Goal: Use online tool/utility: Utilize a website feature to perform a specific function

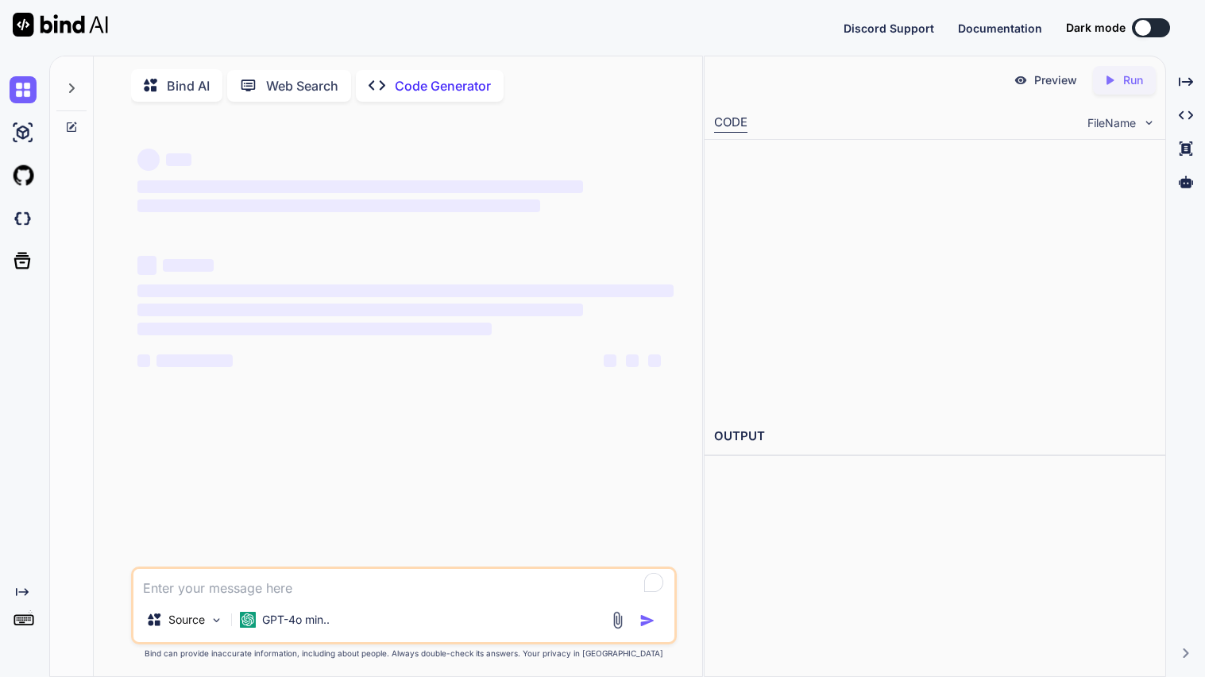
type textarea "Using html CSS and javascript develop a professional grade website with a cyber…"
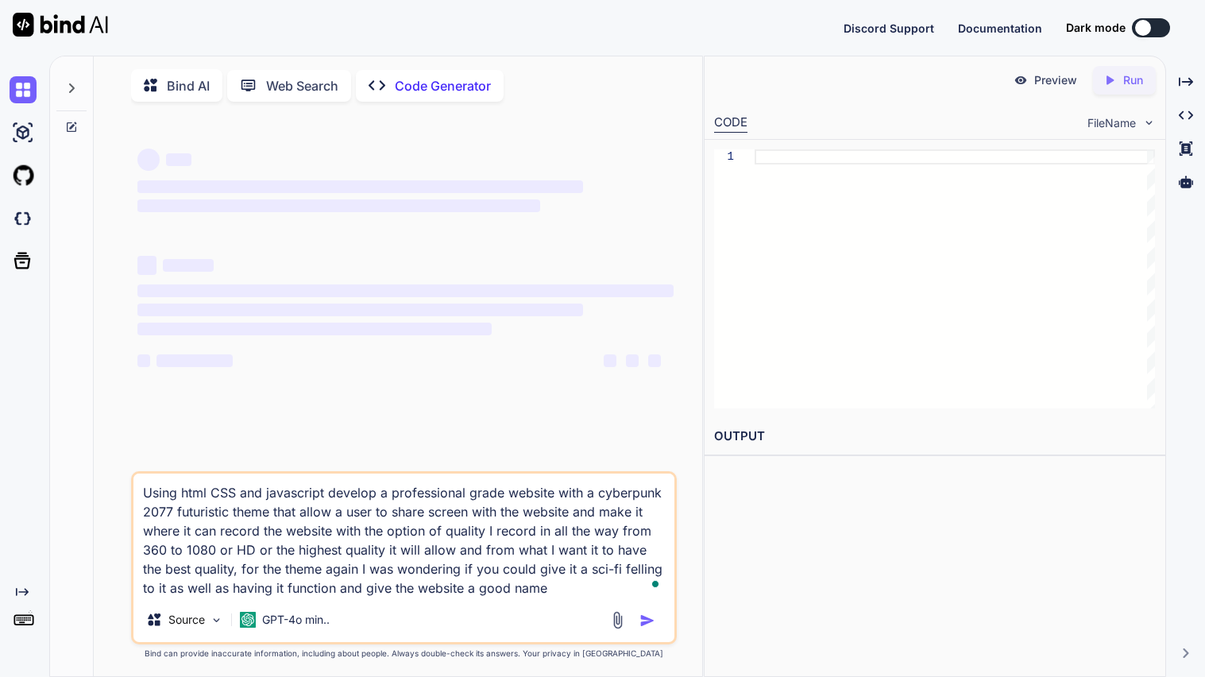
type textarea "x"
type textarea "Using html CSS and javascript develop a professional grade website with a cyber…"
click at [1135, 28] on div at bounding box center [1143, 28] width 16 height 16
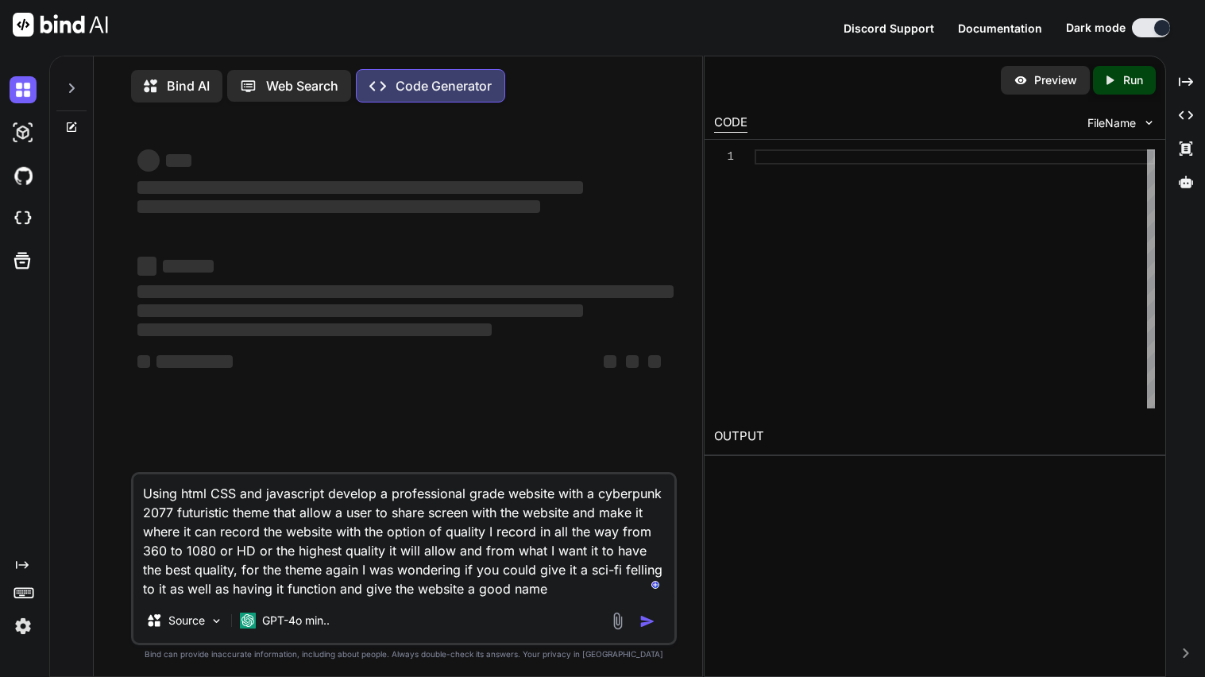
click at [1154, 19] on button at bounding box center [1151, 27] width 38 height 19
click at [169, 91] on p "Bind AI" at bounding box center [188, 85] width 43 height 19
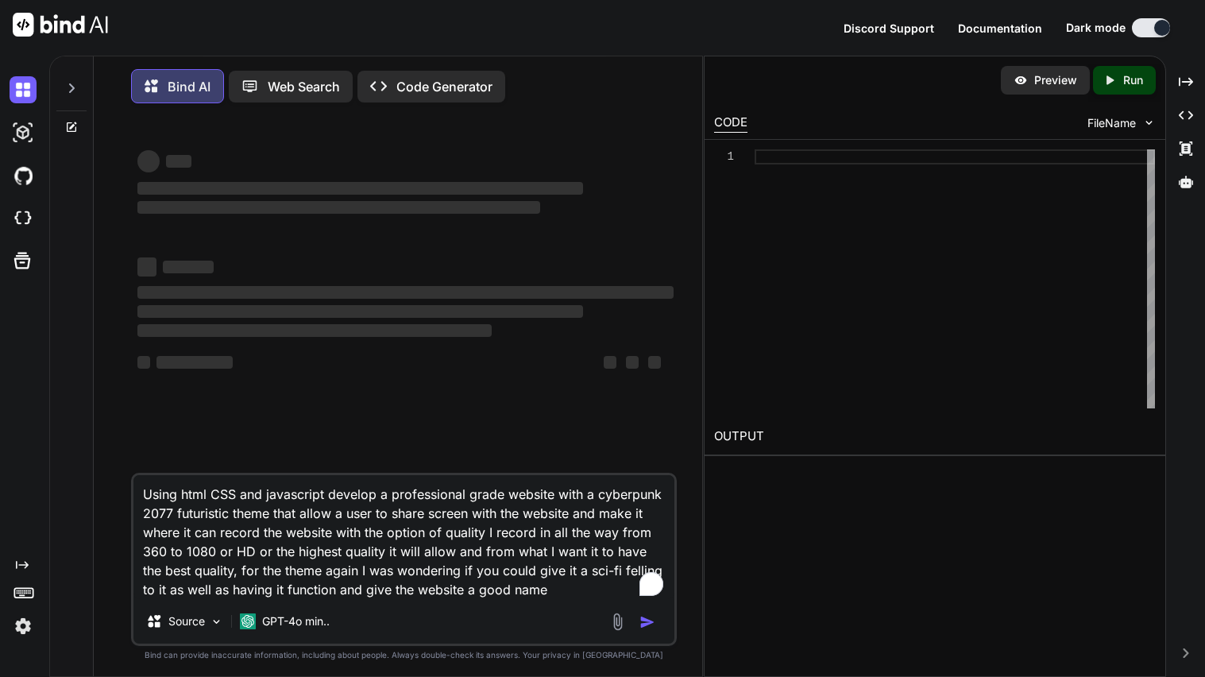
click at [261, 539] on textarea "Using html CSS and javascript develop a professional grade website with a cyber…" at bounding box center [403, 537] width 541 height 124
type textarea "Using html CSS and javascript develop a professional grade website with a cyber…"
click at [261, 539] on textarea "Using html CSS and javascript develop a professional grade website with a cyber…" at bounding box center [403, 537] width 541 height 124
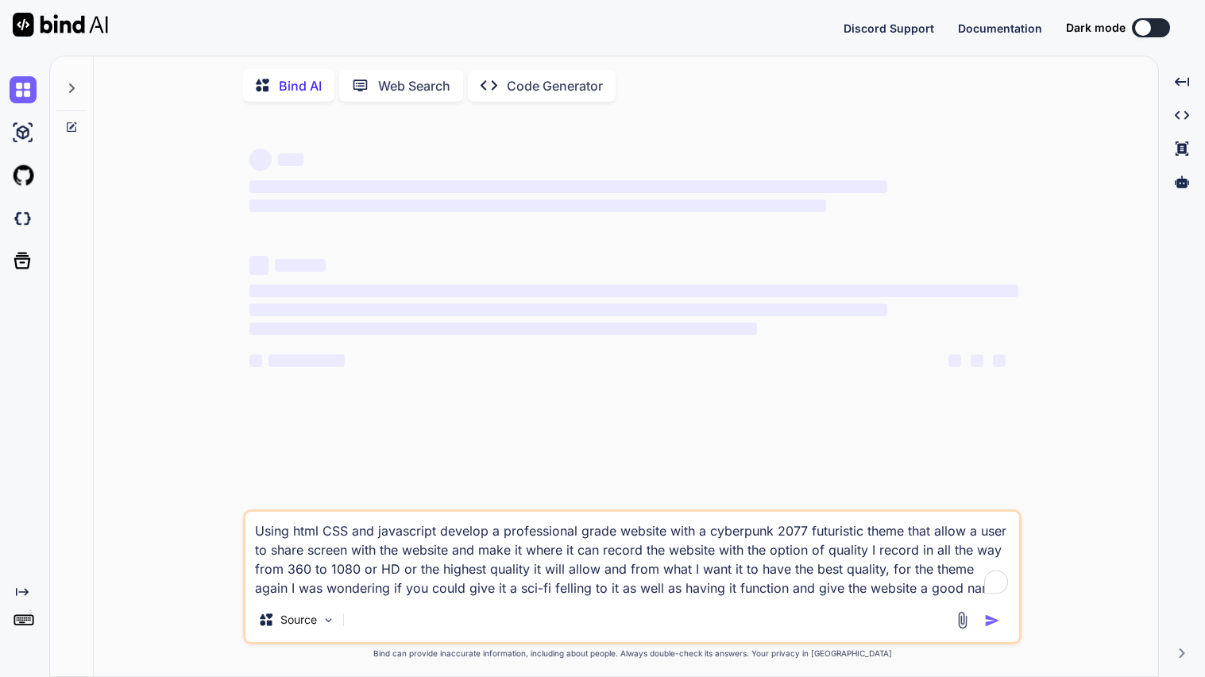
type textarea "x"
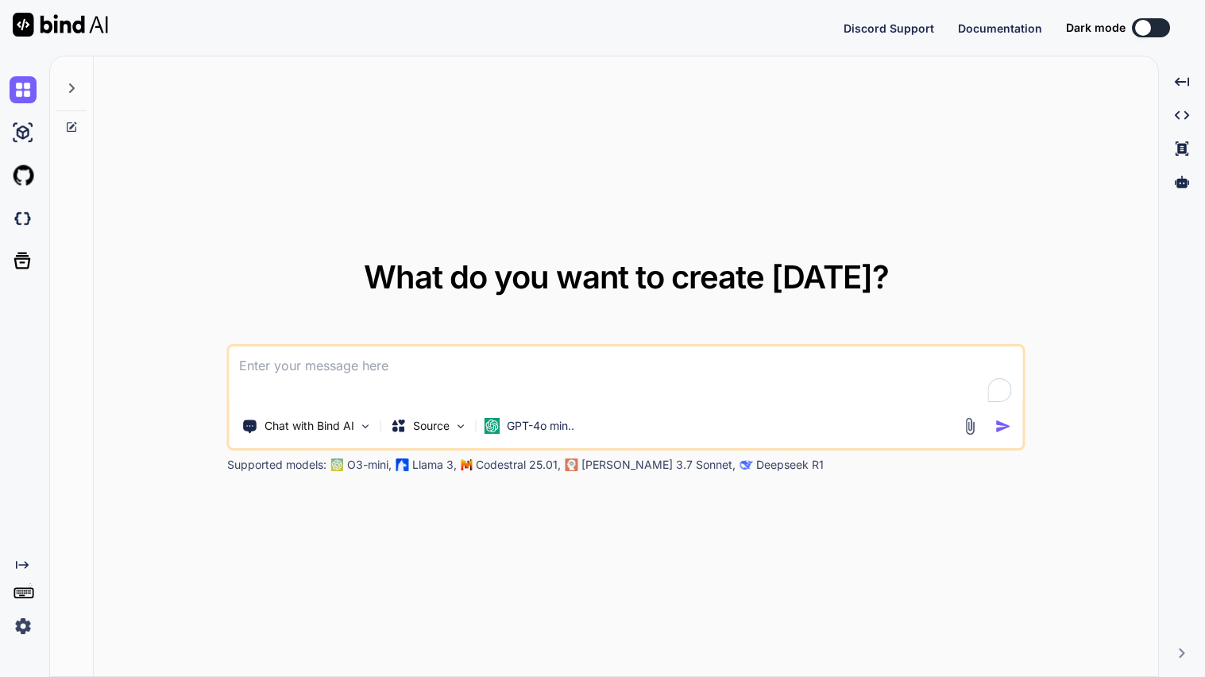
type textarea "x"
type textarea "Using html CSS and javascript develop a professional grade website with a cyber…"
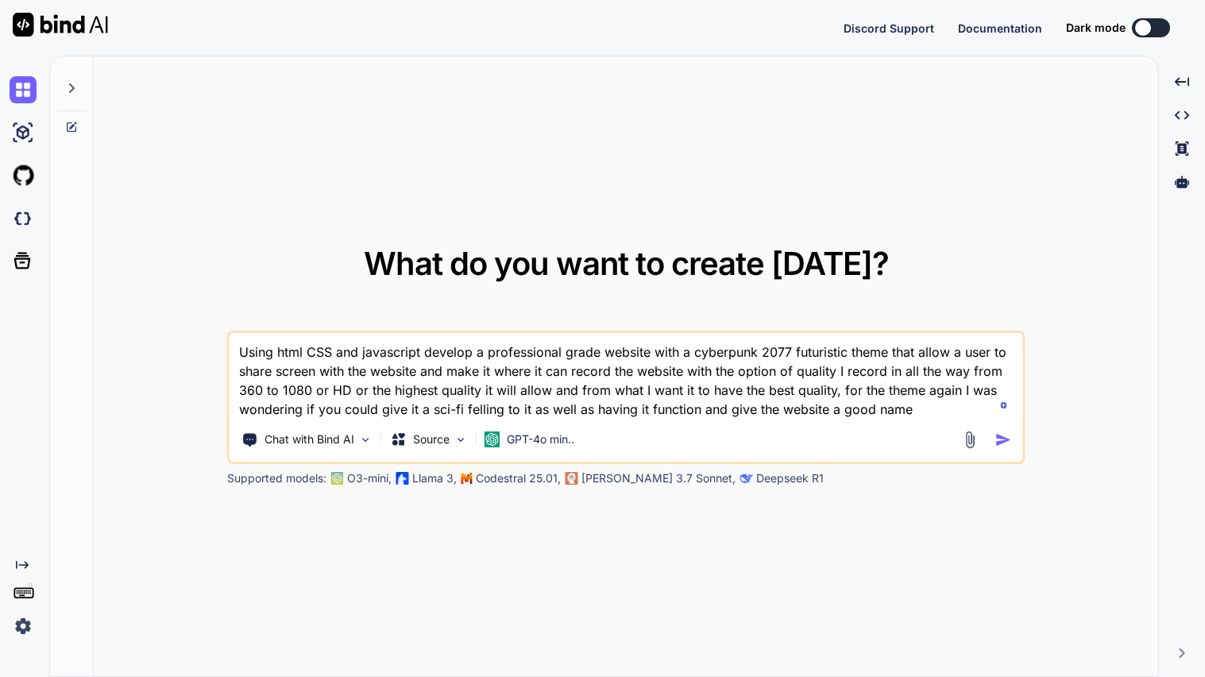
type textarea "x"
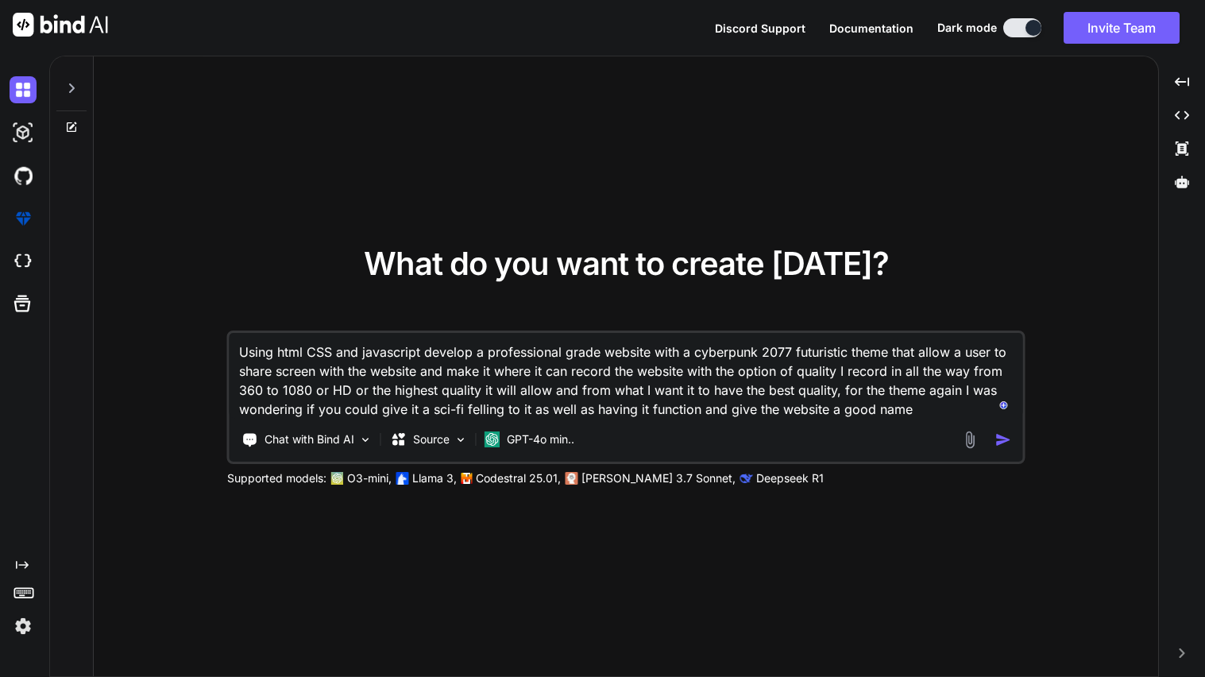
type textarea "Using html CSS and javascript develop a professional grade website with a cyber…"
click at [996, 448] on div at bounding box center [989, 440] width 57 height 18
click at [1001, 442] on img "button" at bounding box center [1003, 439] width 17 height 17
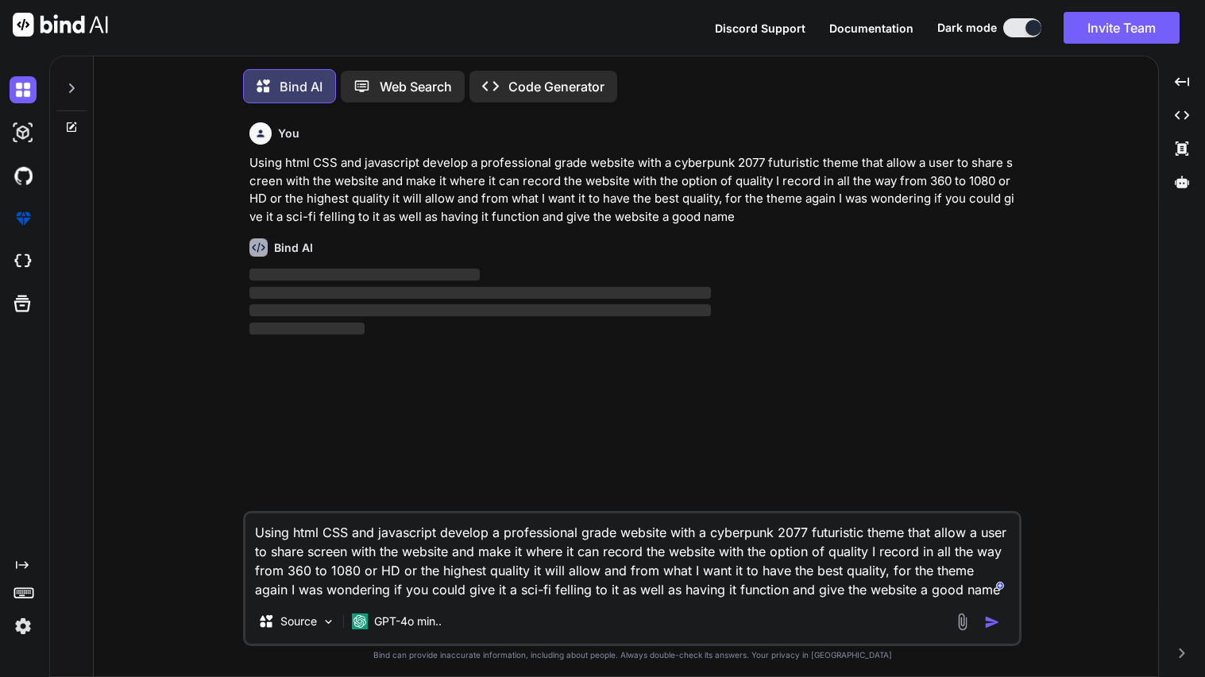
scroll to position [7, 0]
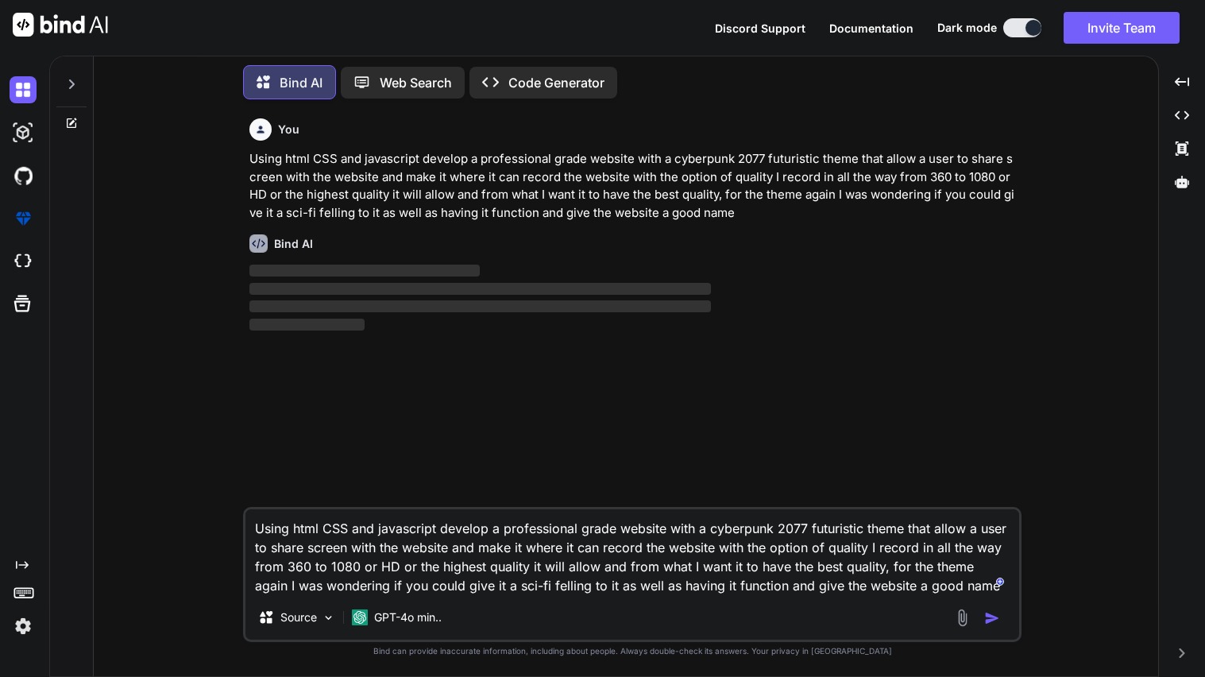
type textarea "x"
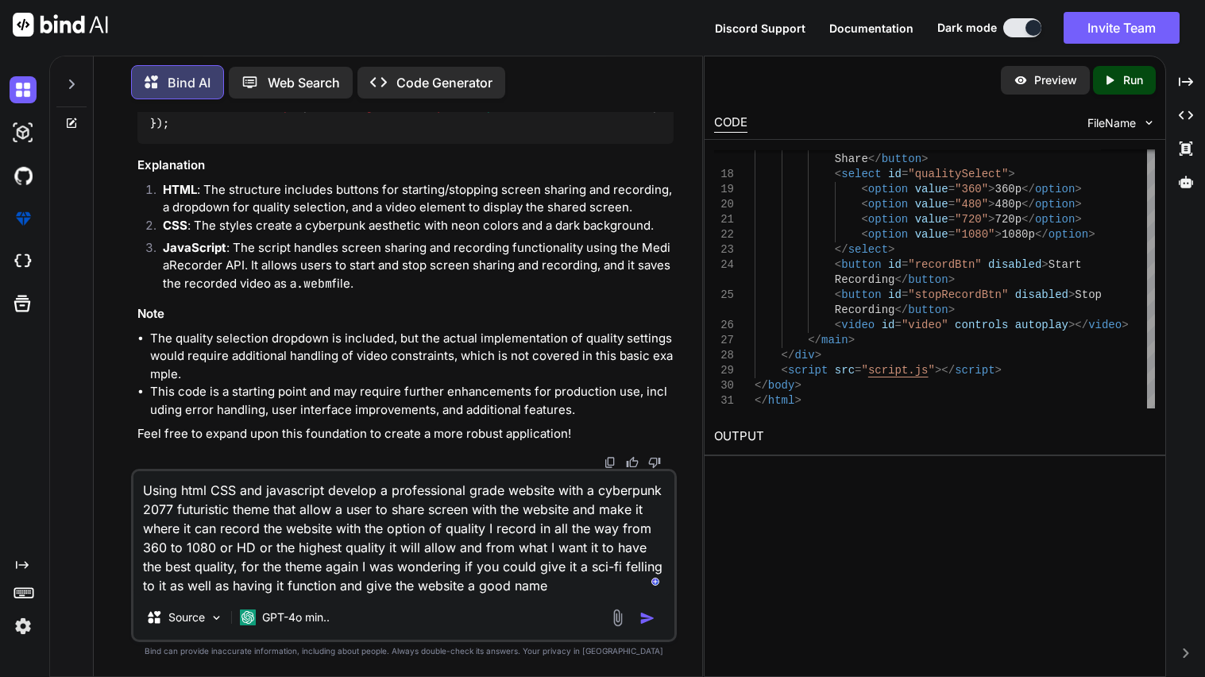
scroll to position [2726, 0]
click at [502, 524] on textarea "Using html CSS and javascript develop a professional grade website with a cyber…" at bounding box center [403, 533] width 541 height 124
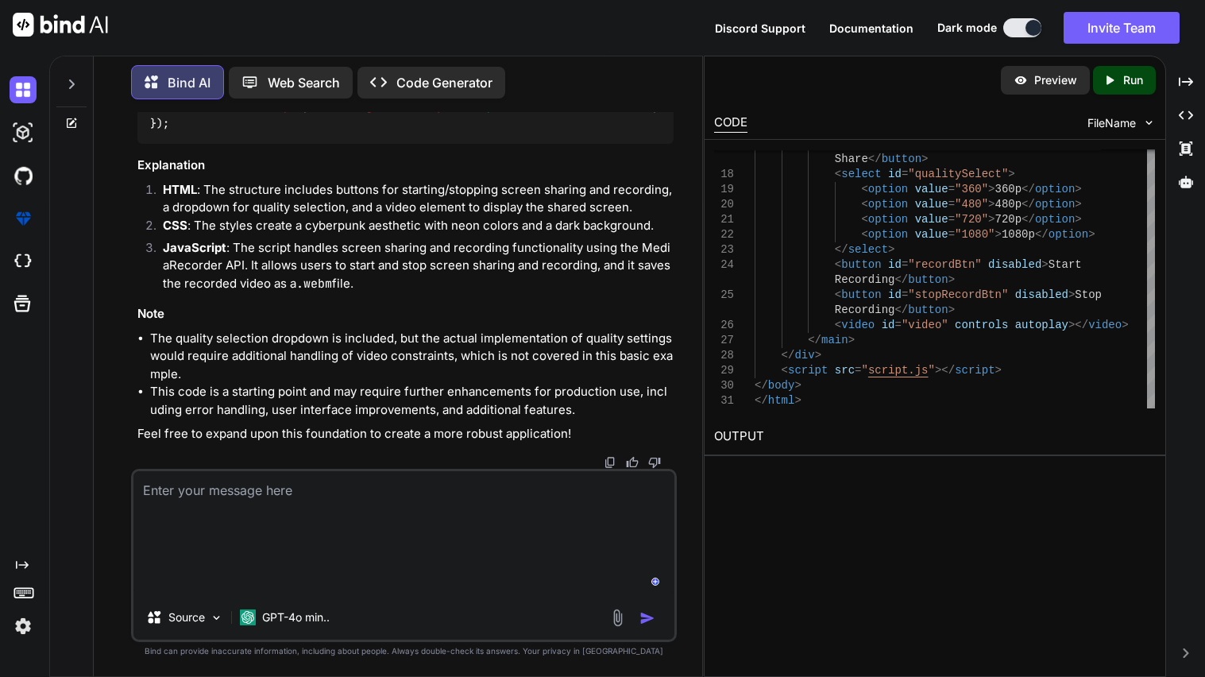
scroll to position [2630, 0]
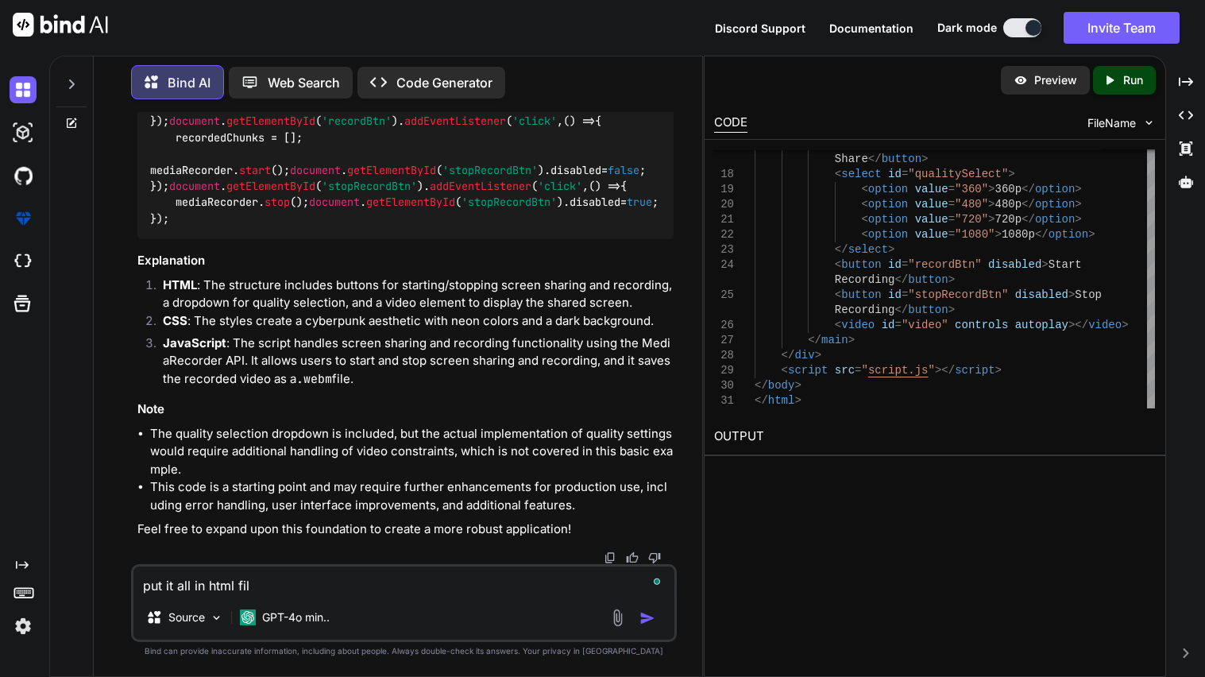
type textarea "put it all in html file"
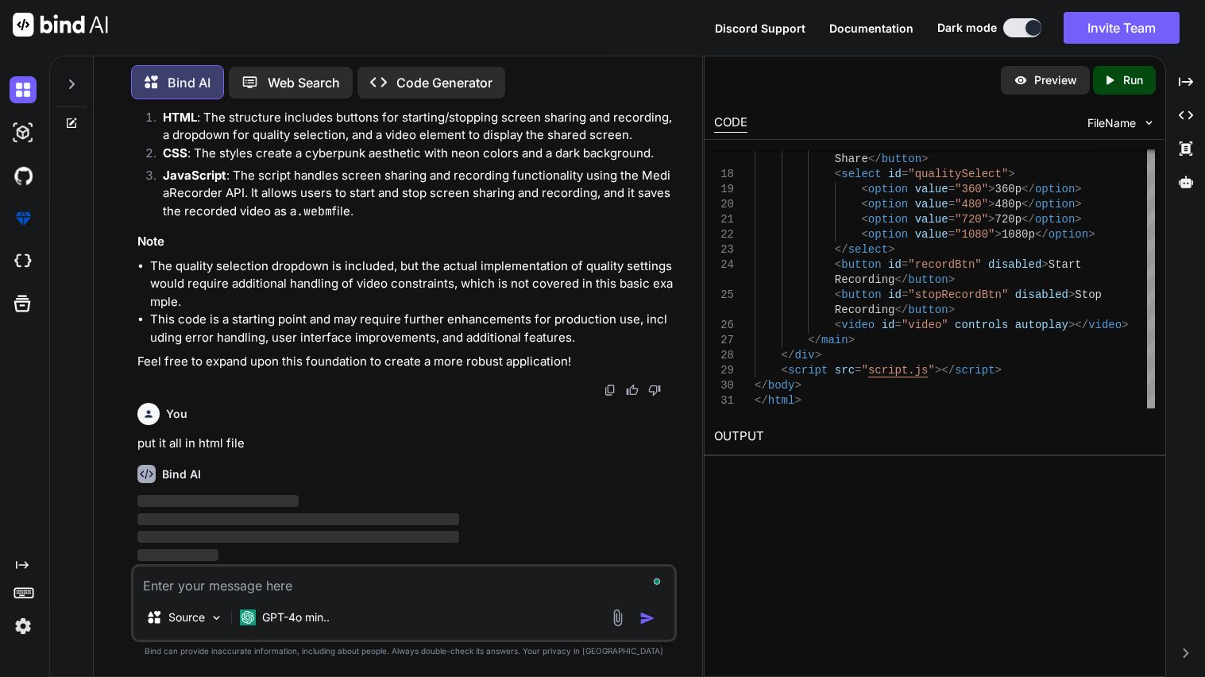
scroll to position [2798, 0]
